Goal: Task Accomplishment & Management: Use online tool/utility

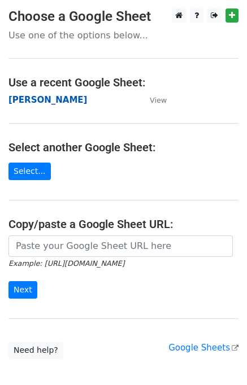
click at [14, 98] on strong "[PERSON_NAME]" at bounding box center [47, 100] width 79 height 10
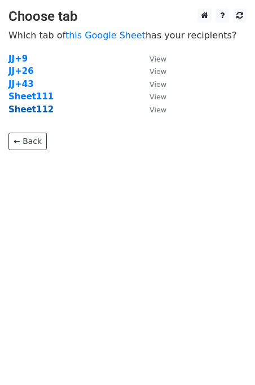
click at [38, 113] on strong "Sheet112" at bounding box center [30, 110] width 45 height 10
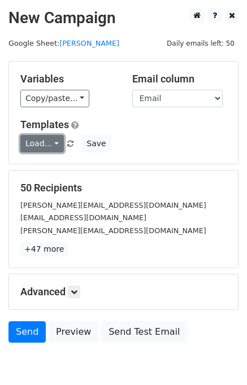
click at [49, 143] on link "Load..." at bounding box center [41, 144] width 43 height 18
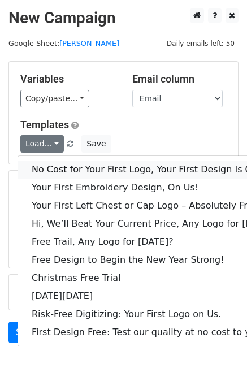
click at [69, 163] on link "No Cost for Your First Logo, Your First Design Is On Us!" at bounding box center [154, 169] width 273 height 18
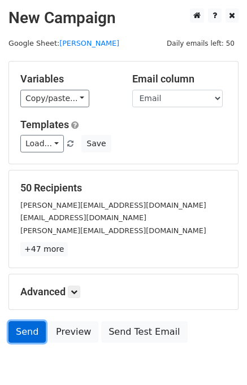
click at [28, 334] on link "Send" at bounding box center [26, 331] width 37 height 21
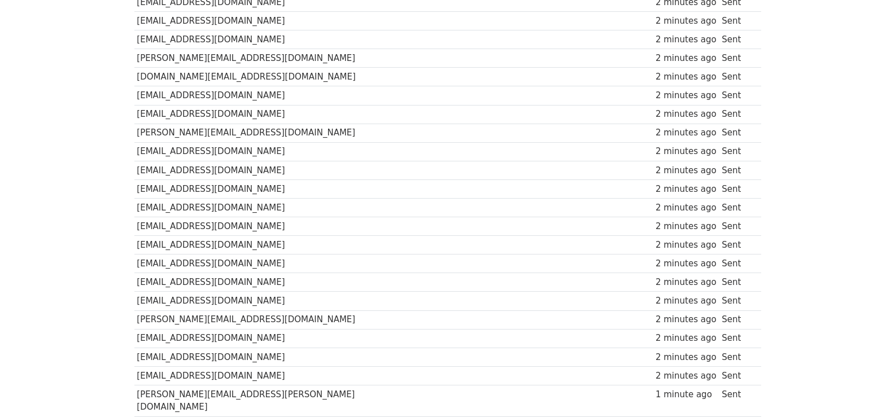
scroll to position [806, 0]
